Goal: Check status: Check status

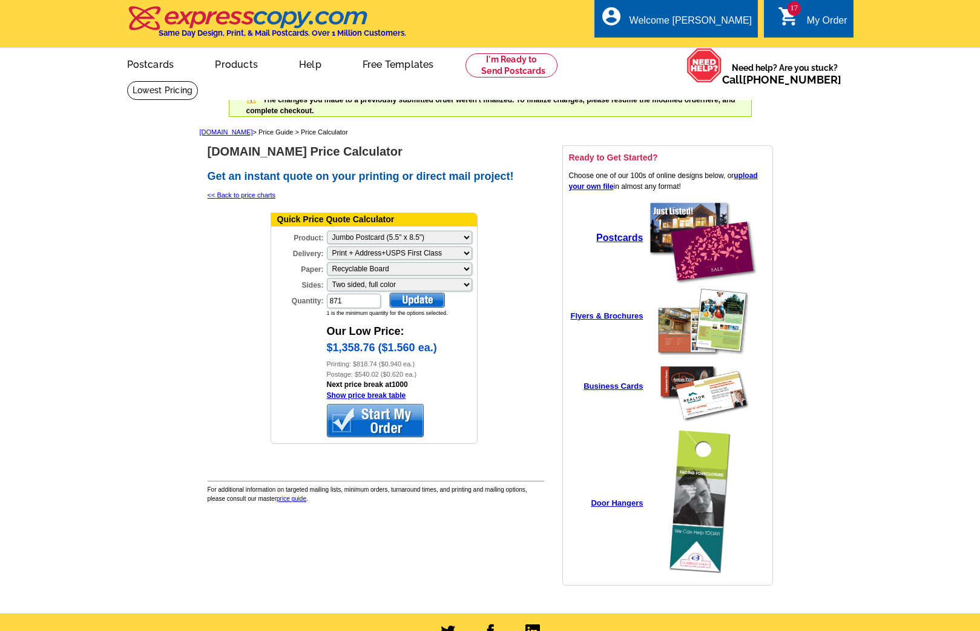
select select "2"
select select "3"
click at [718, 47] on link "My Account" at bounding box center [722, 46] width 52 height 11
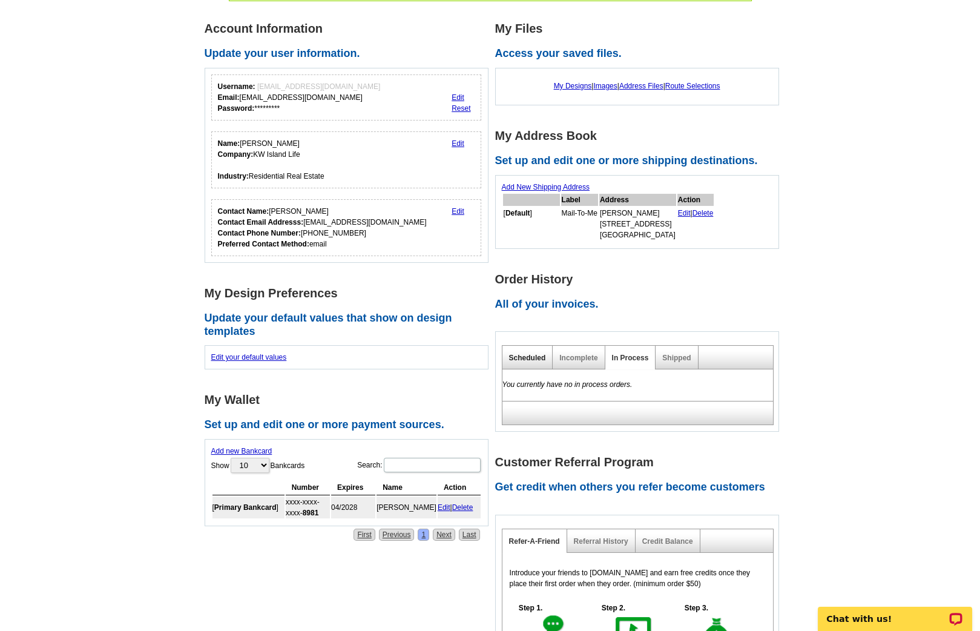
click at [534, 357] on link "Scheduled" at bounding box center [527, 358] width 37 height 8
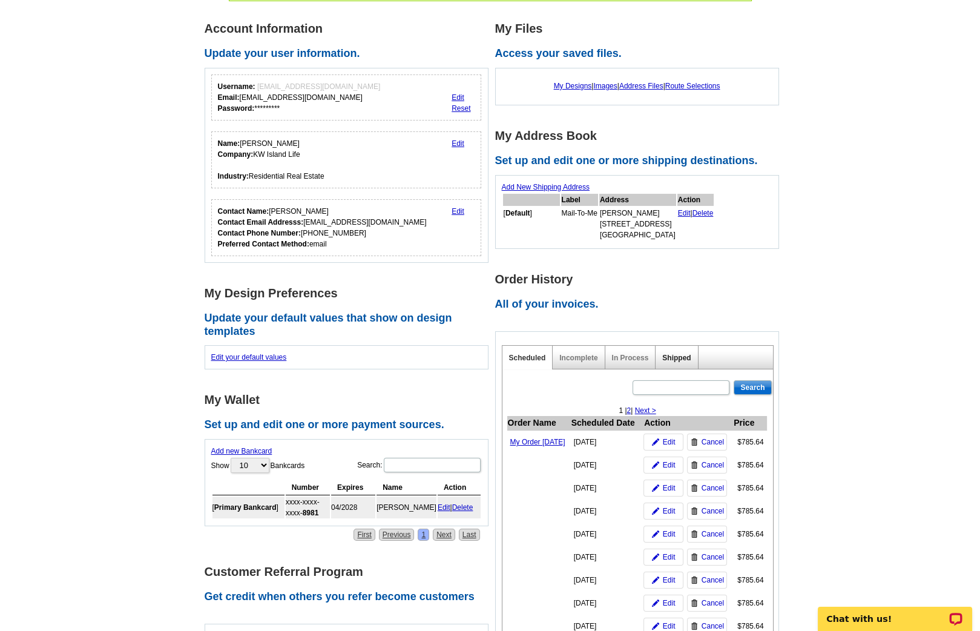
click at [669, 354] on link "Shipped" at bounding box center [676, 358] width 28 height 8
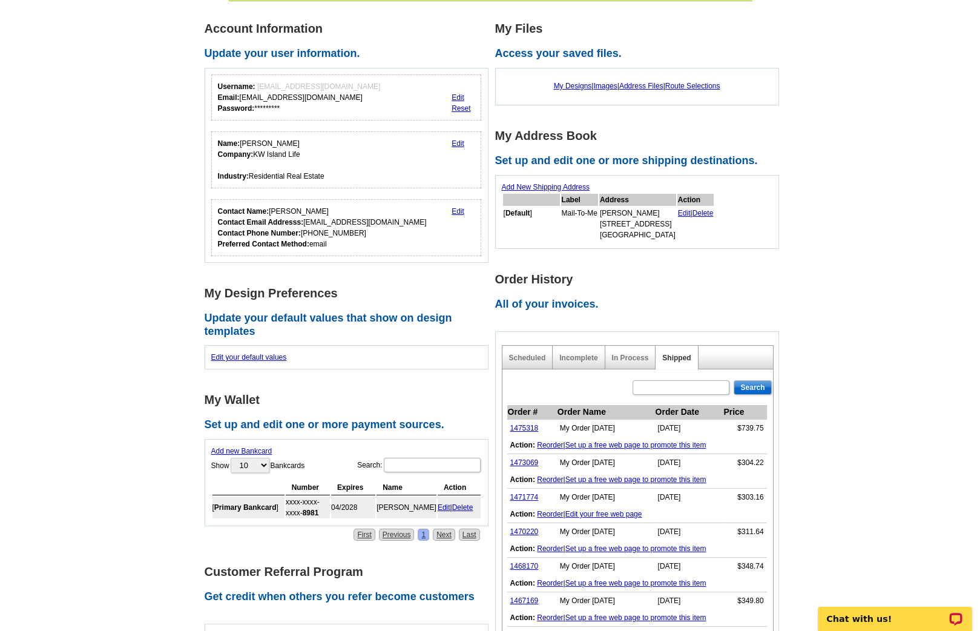
drag, startPoint x: 597, startPoint y: 425, endPoint x: 628, endPoint y: 424, distance: 30.9
click at [628, 424] on td "My Order [DATE]" at bounding box center [606, 429] width 98 height 18
click at [532, 425] on link "1475318" at bounding box center [524, 428] width 28 height 8
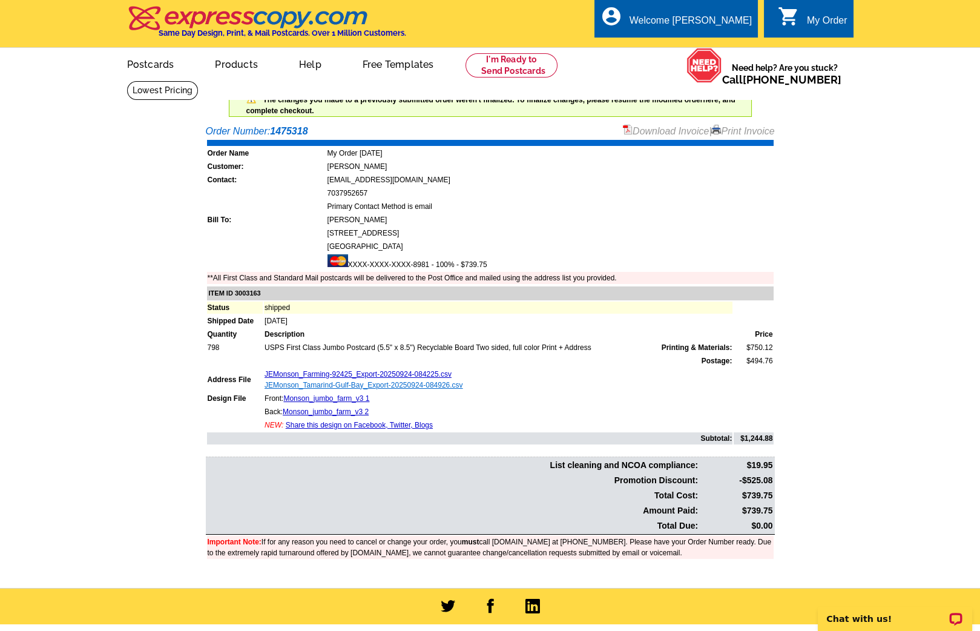
click at [293, 381] on link "JEMonson_Tamarind-Gulf-Bay_Export-20250924-084926.csv" at bounding box center [364, 385] width 199 height 8
click at [380, 370] on link "JEMonson_Farming-92425_Export-20250924-084225.csv" at bounding box center [358, 374] width 187 height 8
click at [865, 138] on main "Order Number: 1475318 Download Invoice | Print Invoice Order Name My Order [DAT…" at bounding box center [490, 353] width 980 height 470
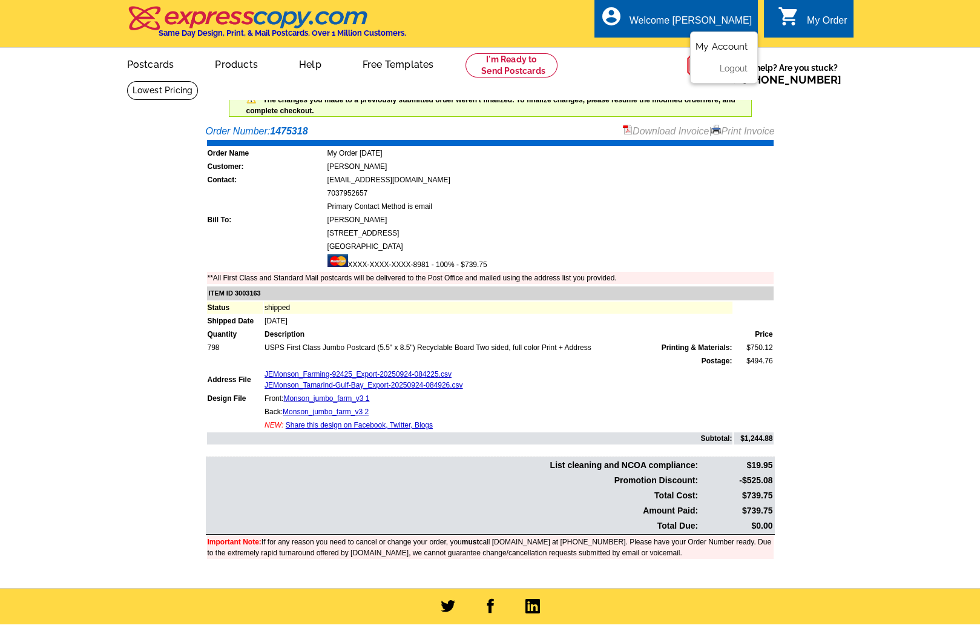
click at [719, 47] on link "My Account" at bounding box center [722, 46] width 52 height 11
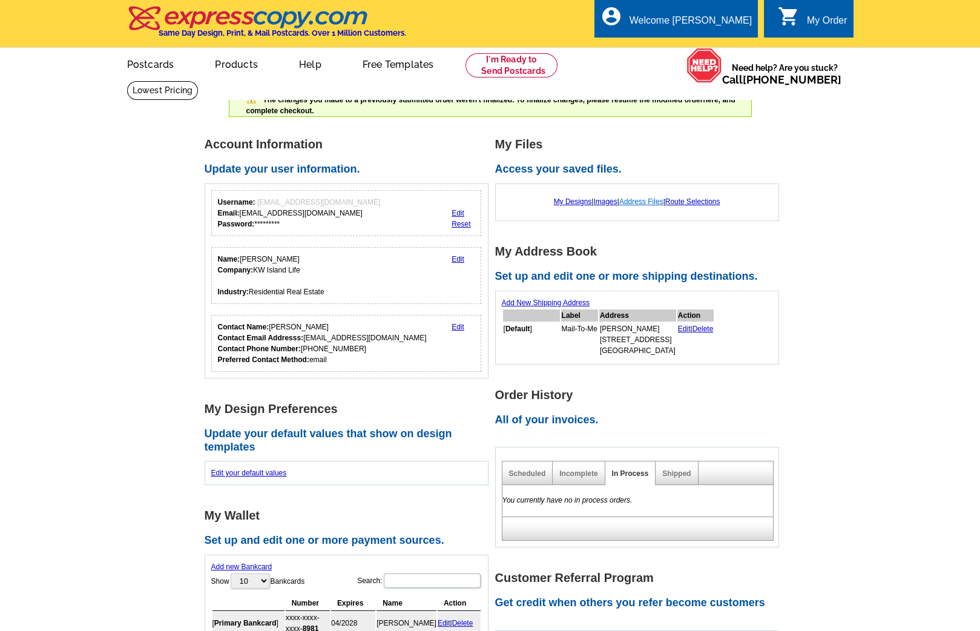
click at [637, 201] on link "Address Files" at bounding box center [641, 201] width 44 height 8
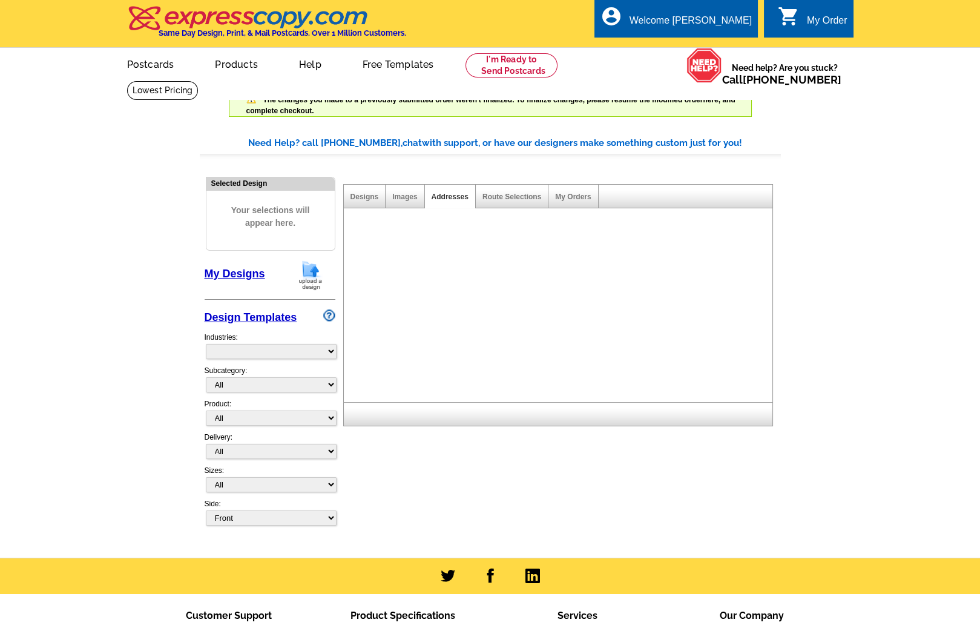
click at [960, 376] on main "Need Help? call [PHONE_NUMBER], chat with support, or have our designers make s…" at bounding box center [490, 338] width 980 height 440
select select "785"
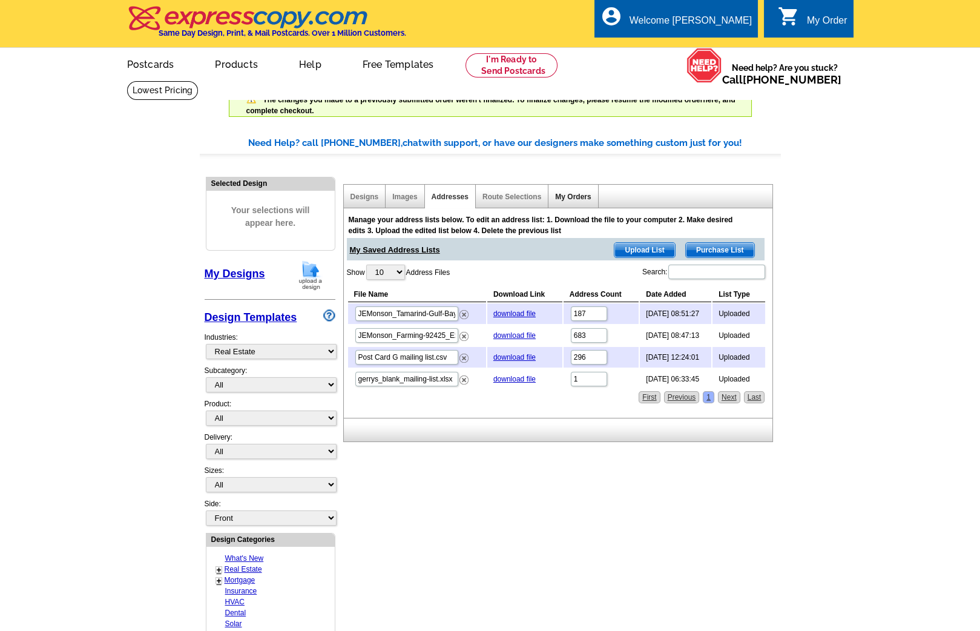
click at [566, 193] on link "My Orders" at bounding box center [573, 197] width 36 height 8
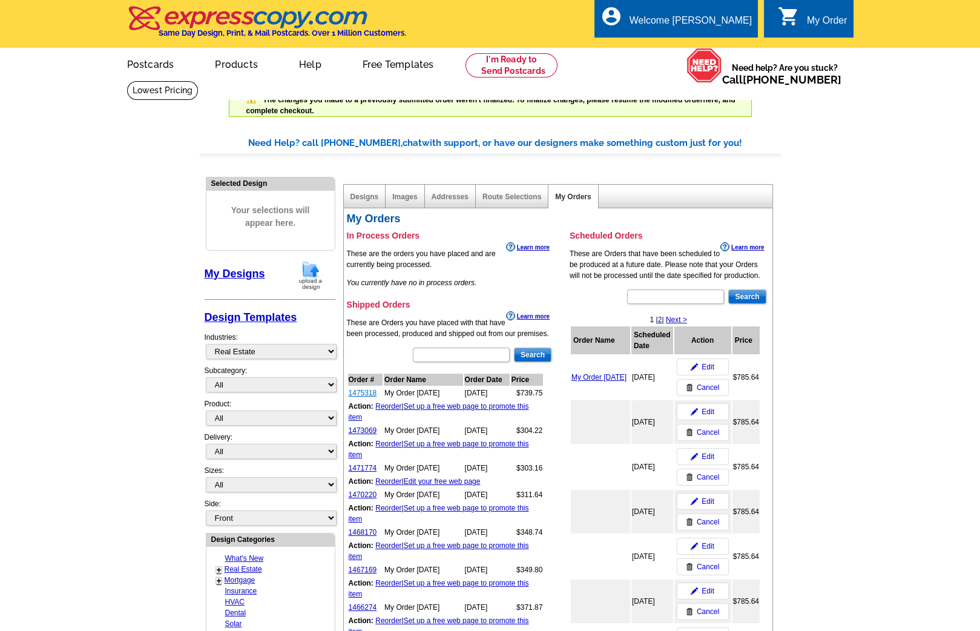
click at [363, 391] on link "1475318" at bounding box center [363, 393] width 28 height 8
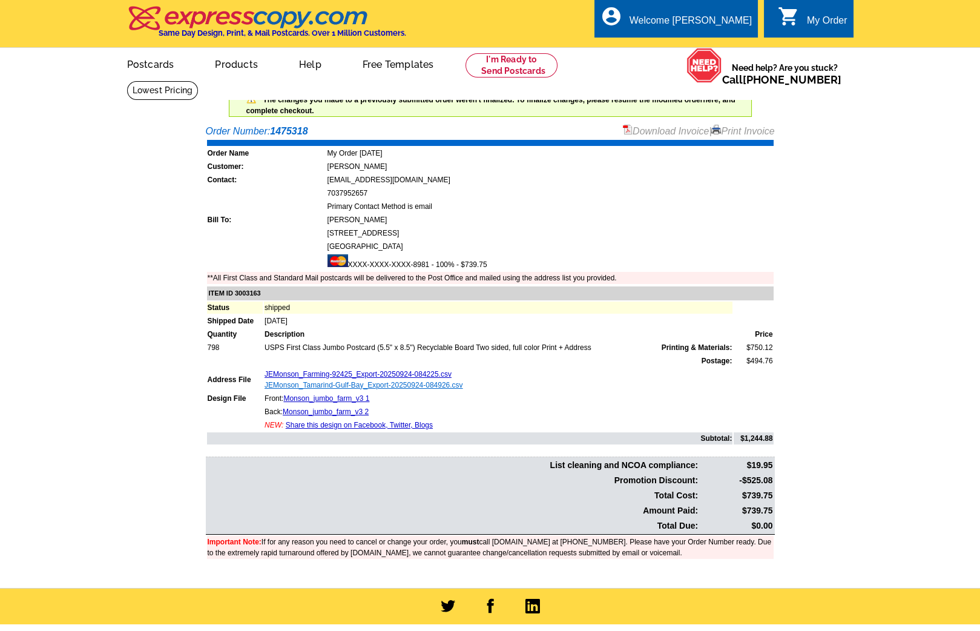
click at [357, 381] on link "JEMonson_Tamarind-Gulf-Bay_Export-20250924-084926.csv" at bounding box center [364, 385] width 199 height 8
click at [296, 130] on strong "1475318" at bounding box center [289, 131] width 38 height 10
copy strong "1475318"
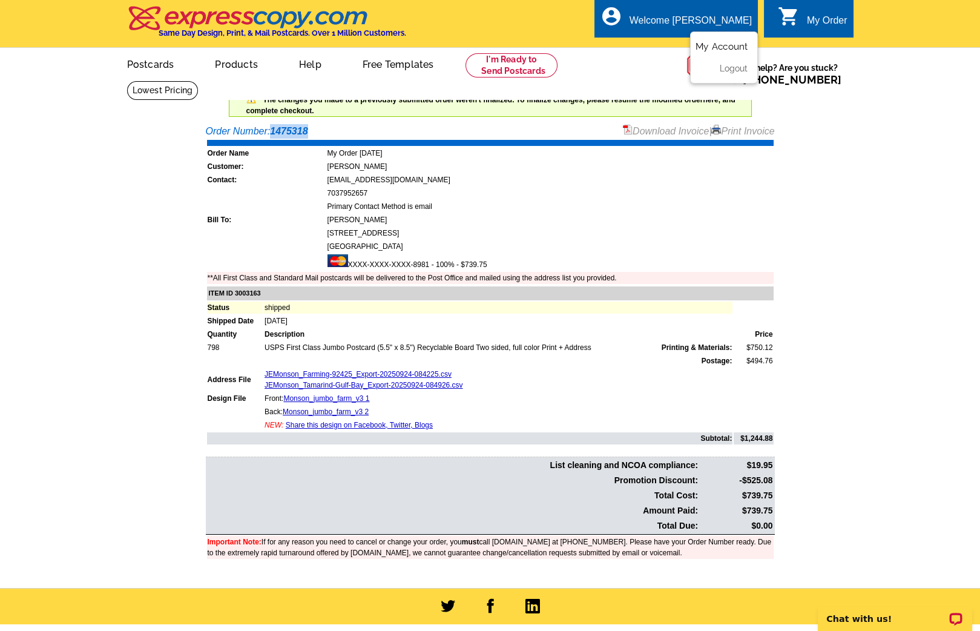
click at [716, 44] on link "My Account" at bounding box center [722, 46] width 52 height 11
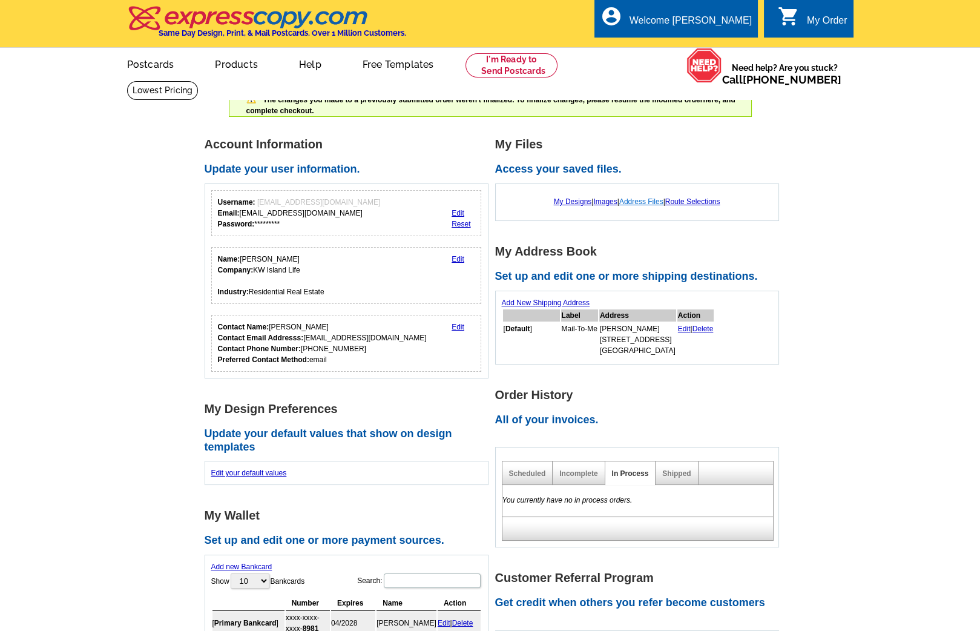
click at [647, 200] on link "Address Files" at bounding box center [641, 201] width 44 height 8
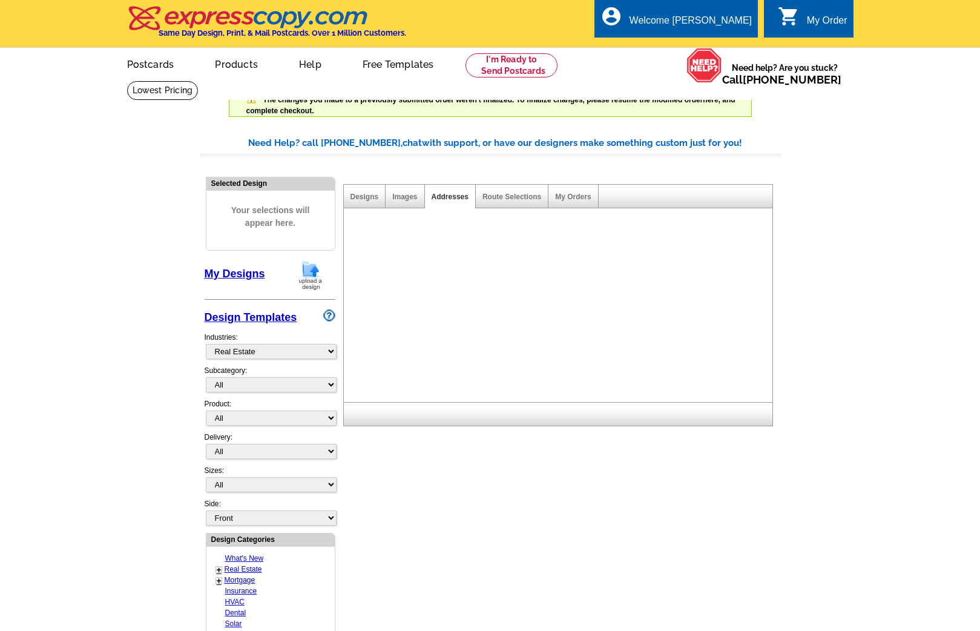
select select "785"
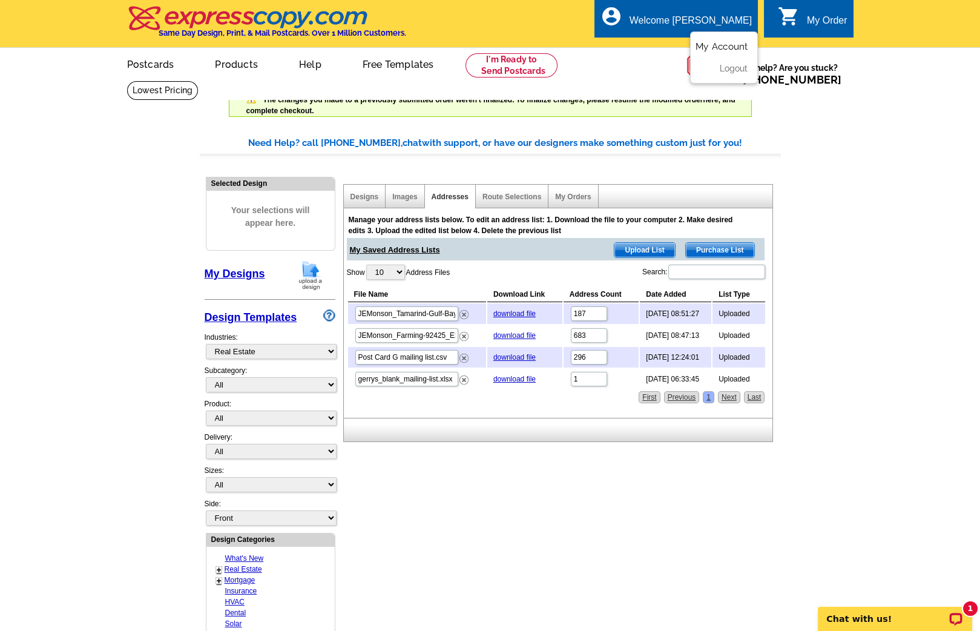
click at [715, 42] on link "My Account" at bounding box center [722, 46] width 52 height 11
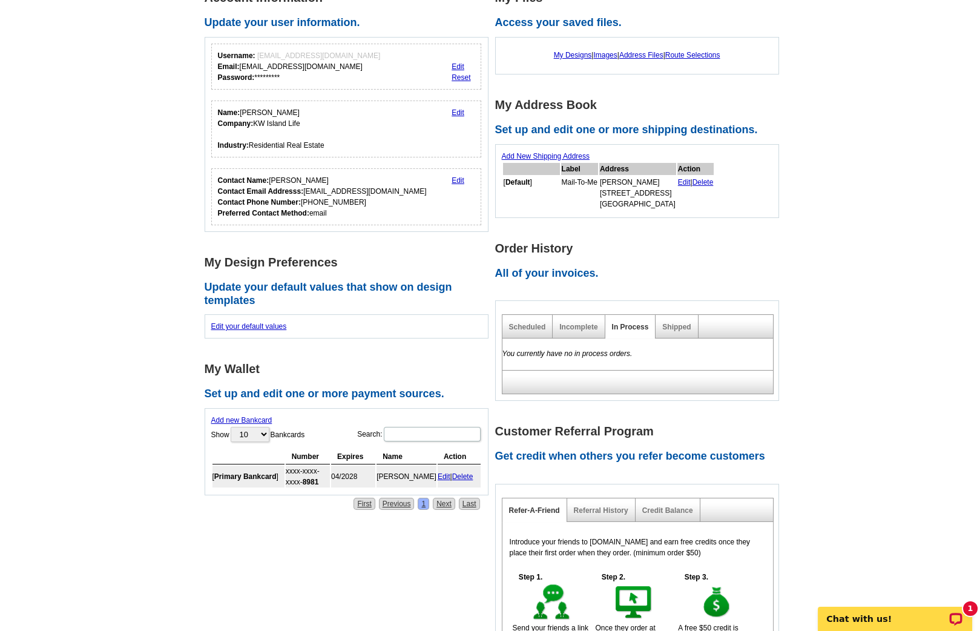
scroll to position [149, 0]
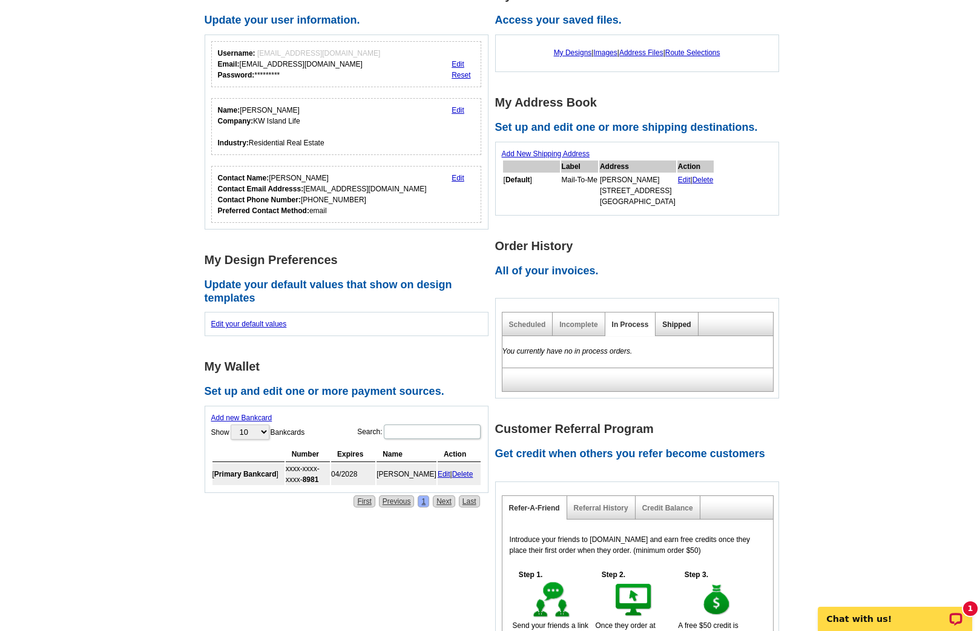
click at [684, 320] on link "Shipped" at bounding box center [676, 324] width 28 height 8
